Goal: Transaction & Acquisition: Book appointment/travel/reservation

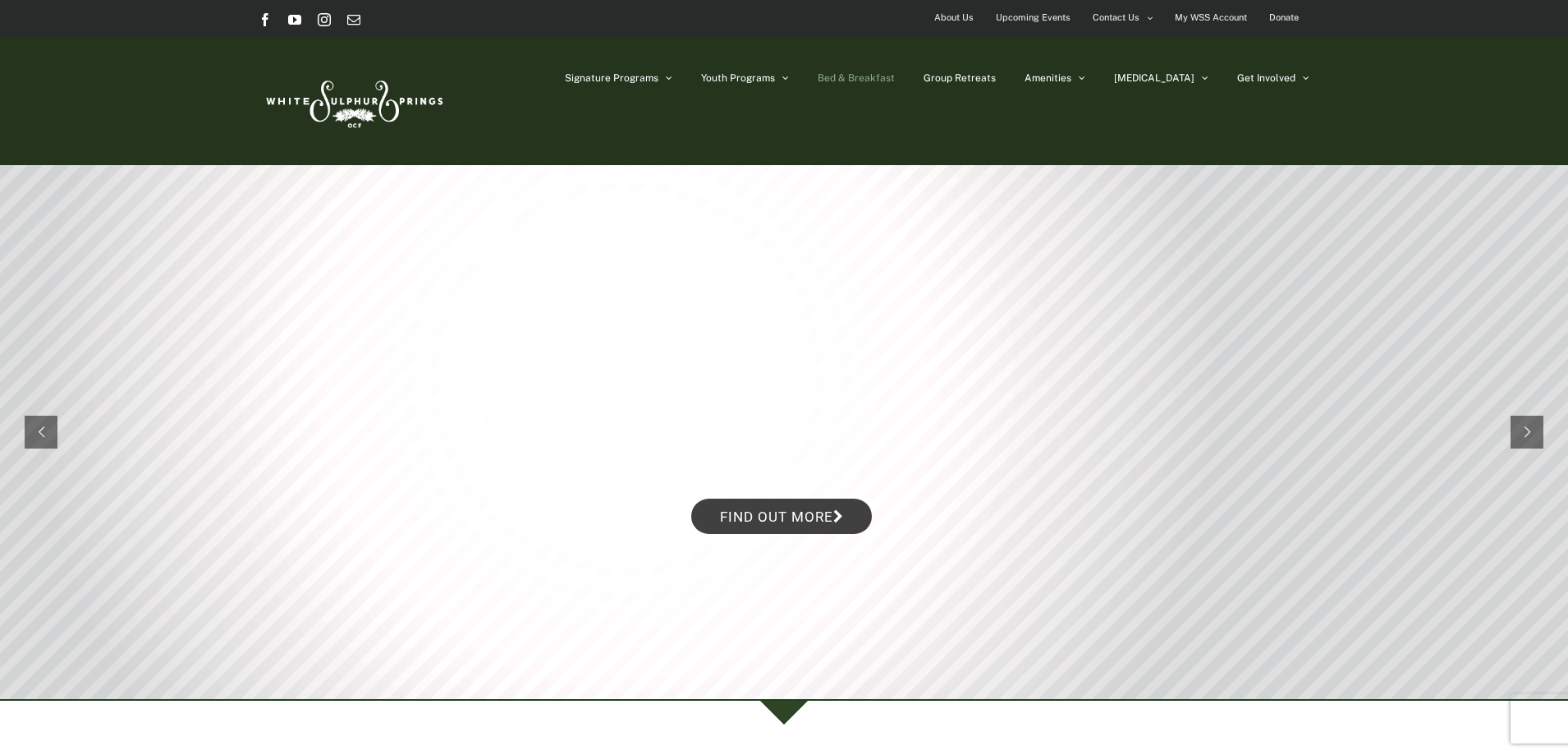
click at [895, 79] on span "Bed & Breakfast" at bounding box center [856, 78] width 77 height 10
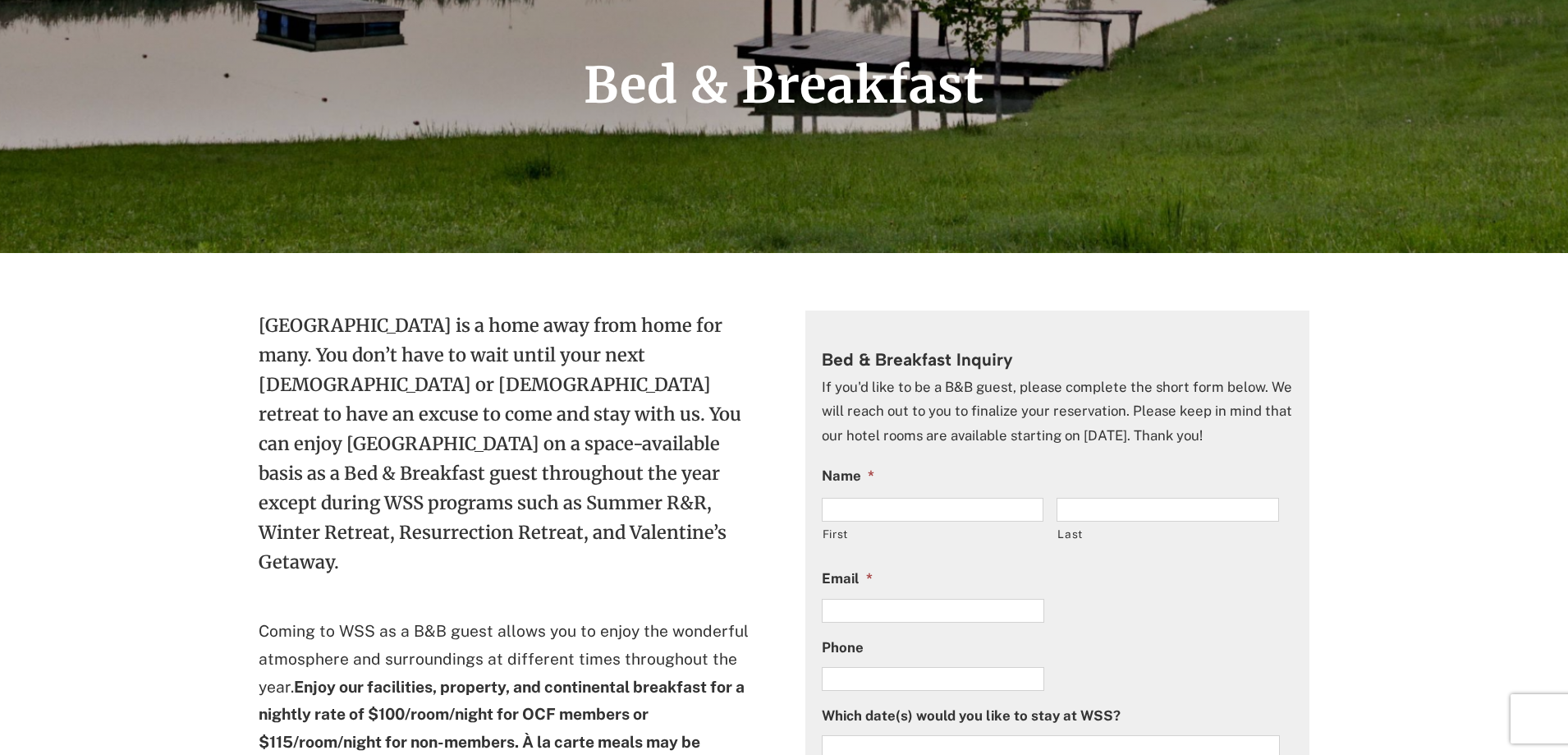
scroll to position [492, 0]
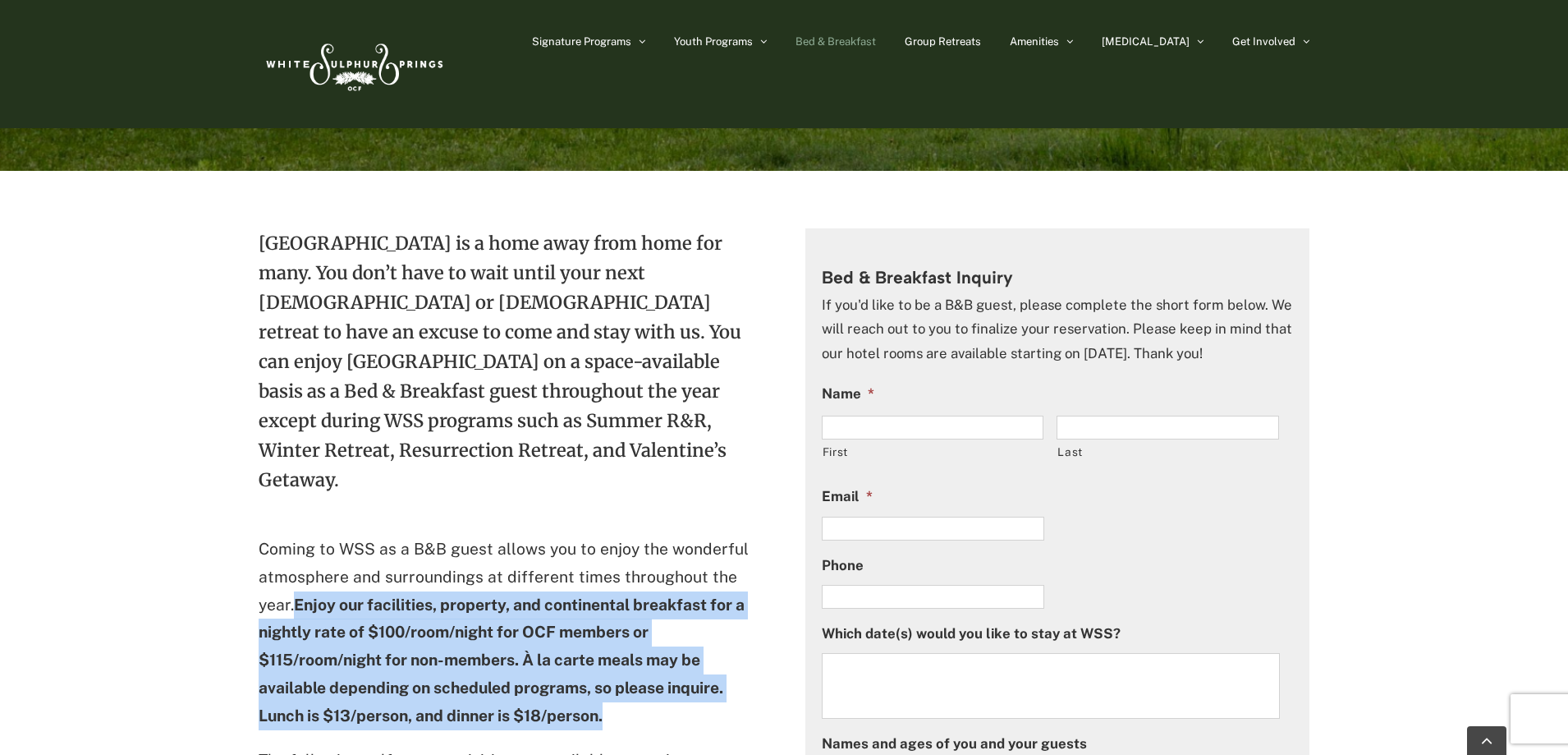
drag, startPoint x: 296, startPoint y: 570, endPoint x: 626, endPoint y: 687, distance: 350.1
click at [626, 687] on p "Coming to WSS as a B&B guest allows you to enjoy the wonderful atmosphere and s…" at bounding box center [511, 633] width 505 height 195
copy strong "Enjoy our facilities, property, and continental breakfast for a nightly rate of…"
